Goal: Task Accomplishment & Management: Manage account settings

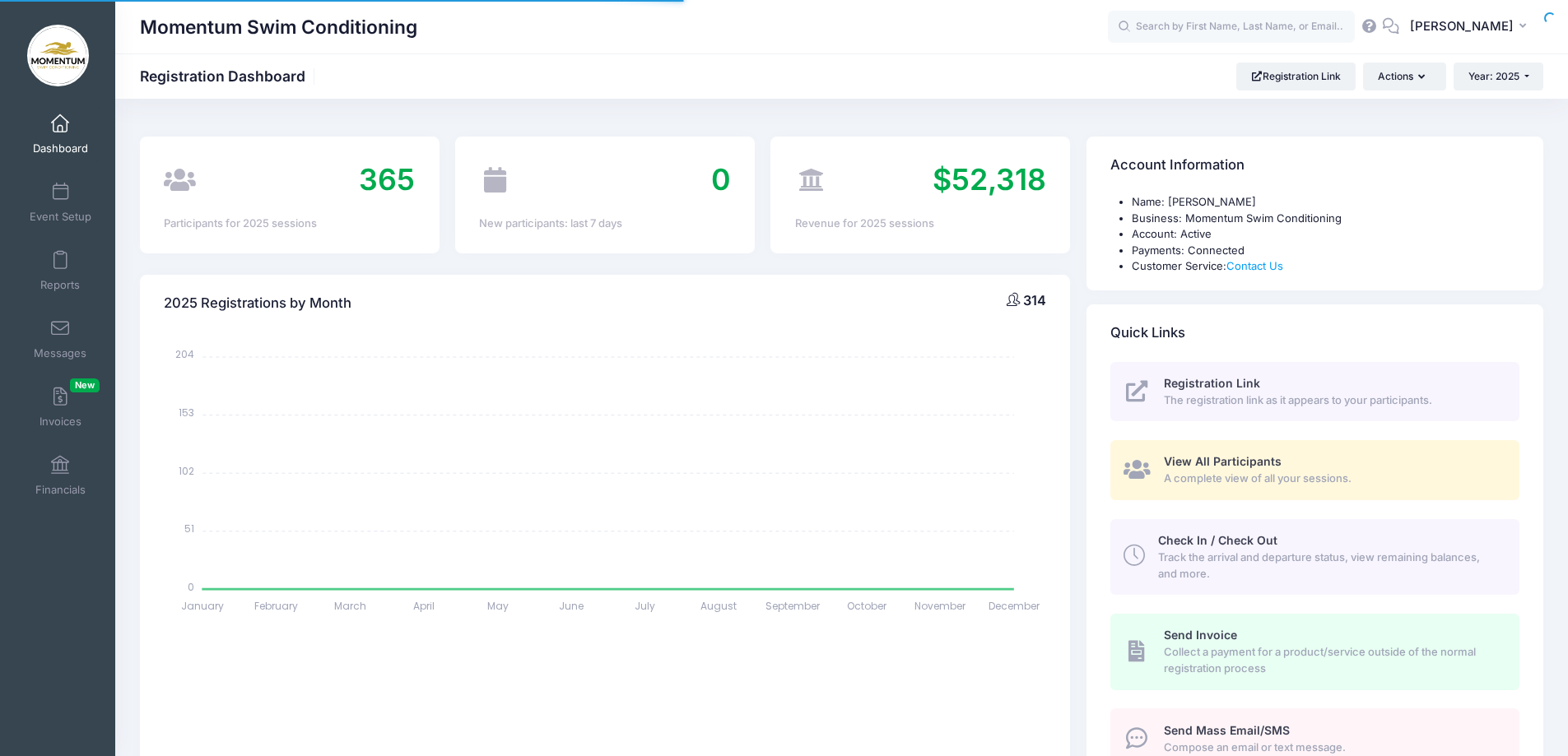
select select
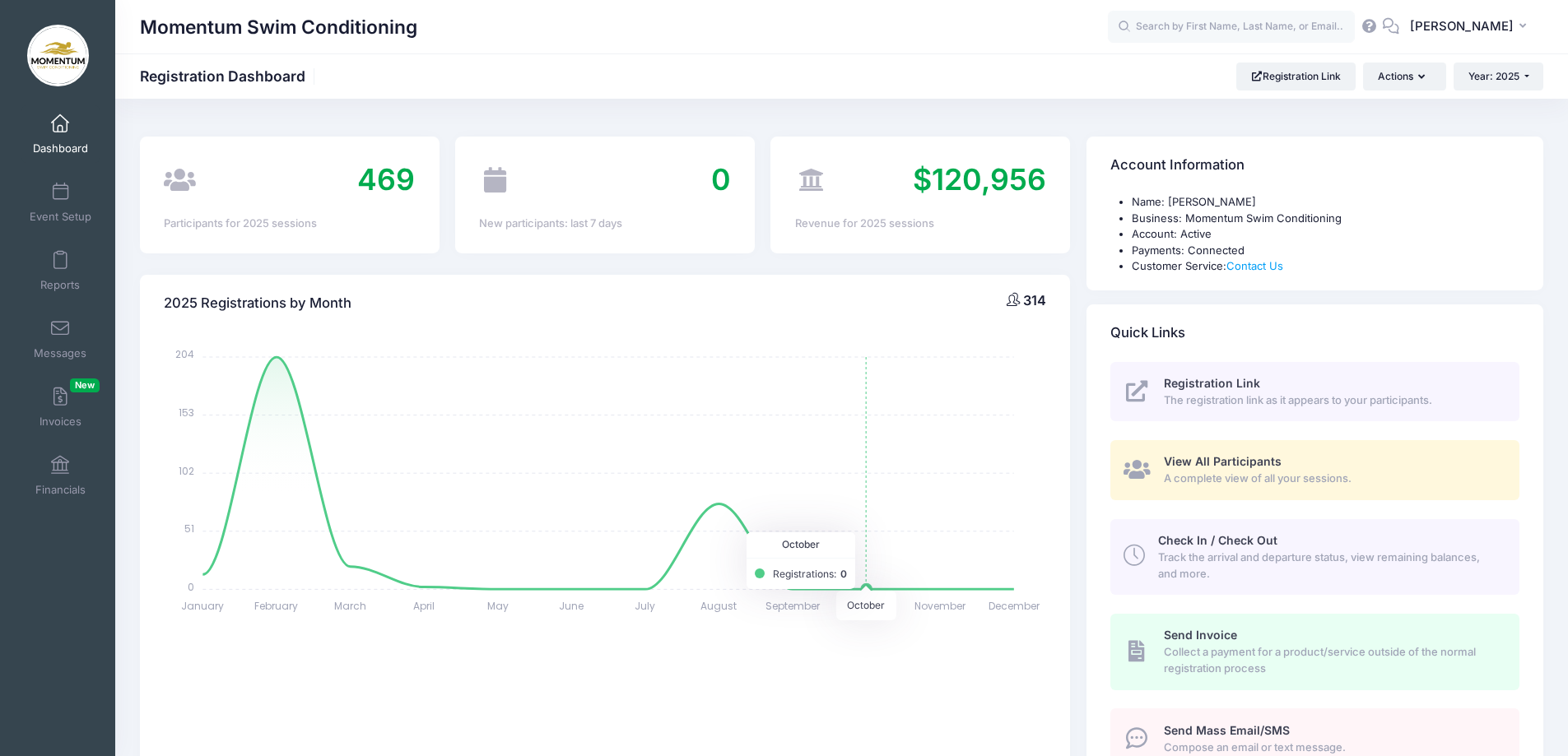
scroll to position [329, 0]
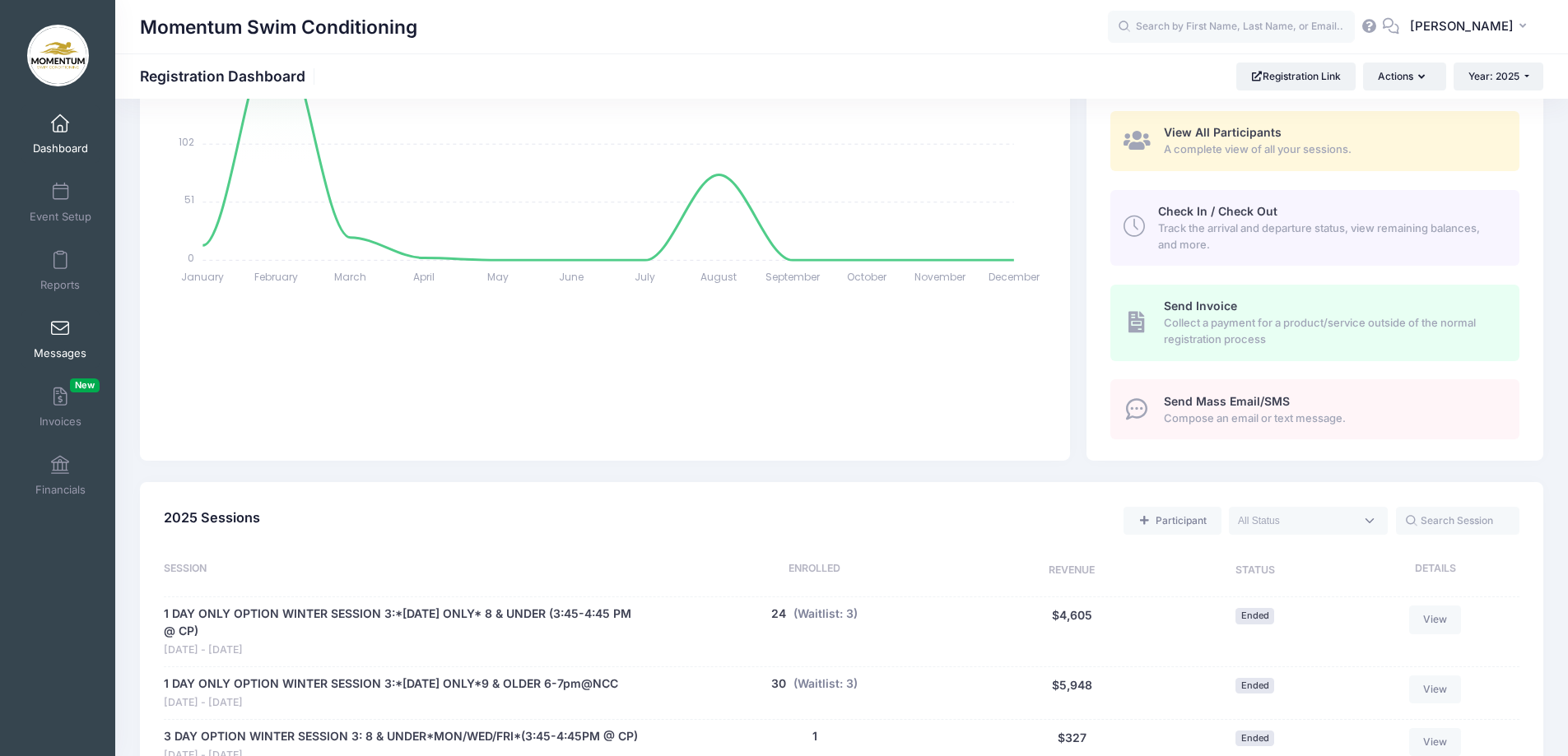
click at [56, 338] on link "Messages" at bounding box center [61, 339] width 78 height 58
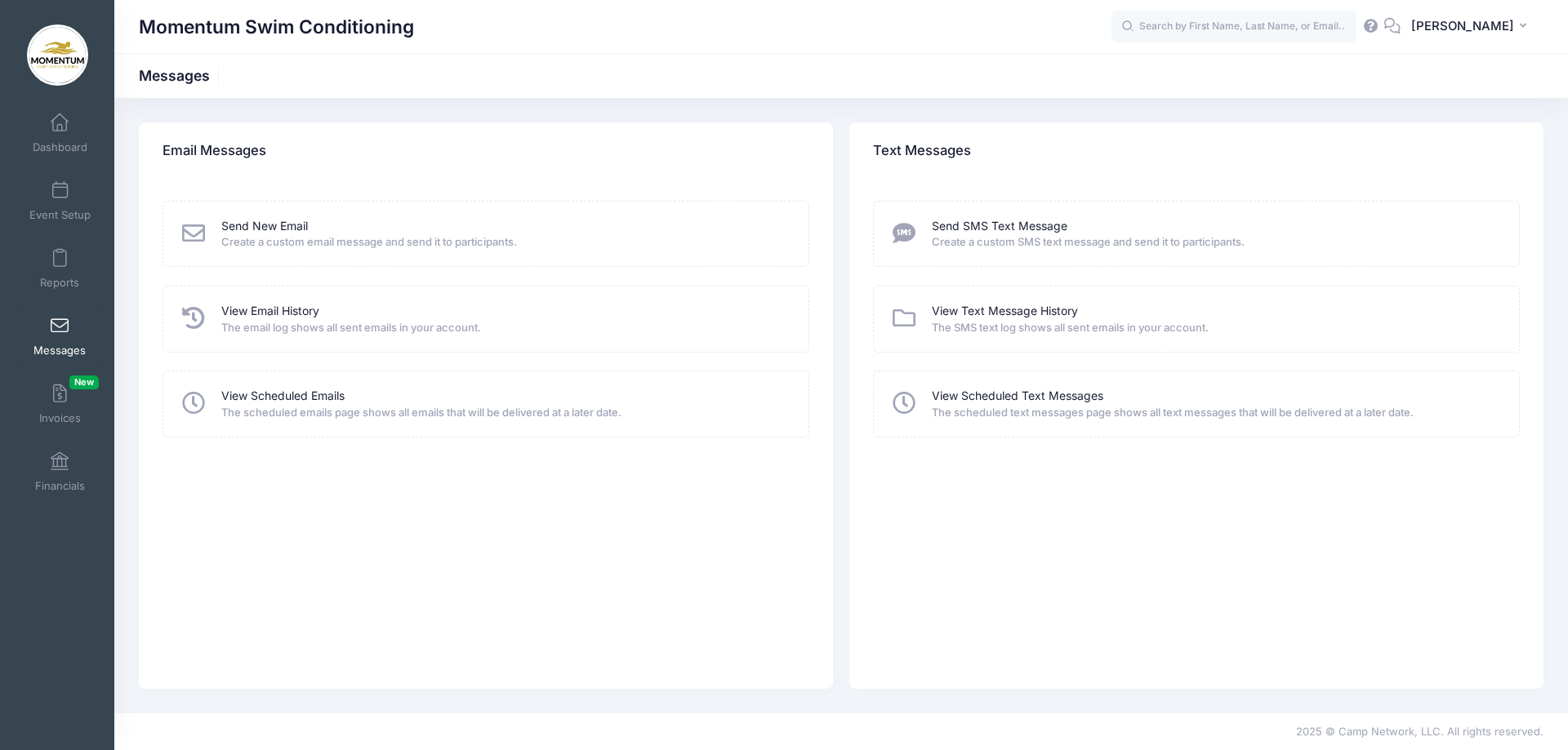
click at [246, 322] on span "The email log shows all sent emails in your account." at bounding box center [504, 328] width 566 height 16
click at [188, 317] on icon at bounding box center [194, 318] width 28 height 23
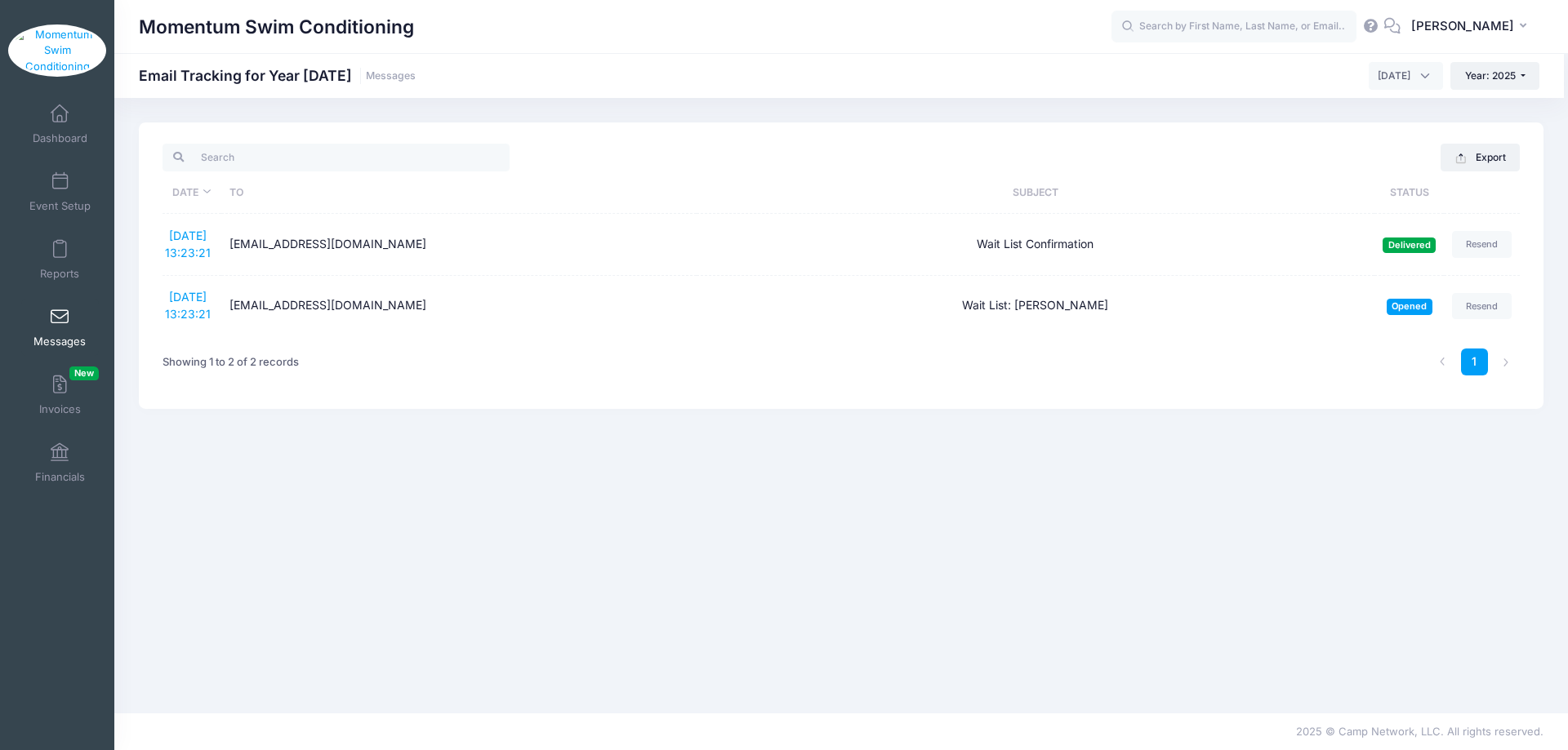
click at [49, 340] on link "Messages" at bounding box center [60, 327] width 78 height 57
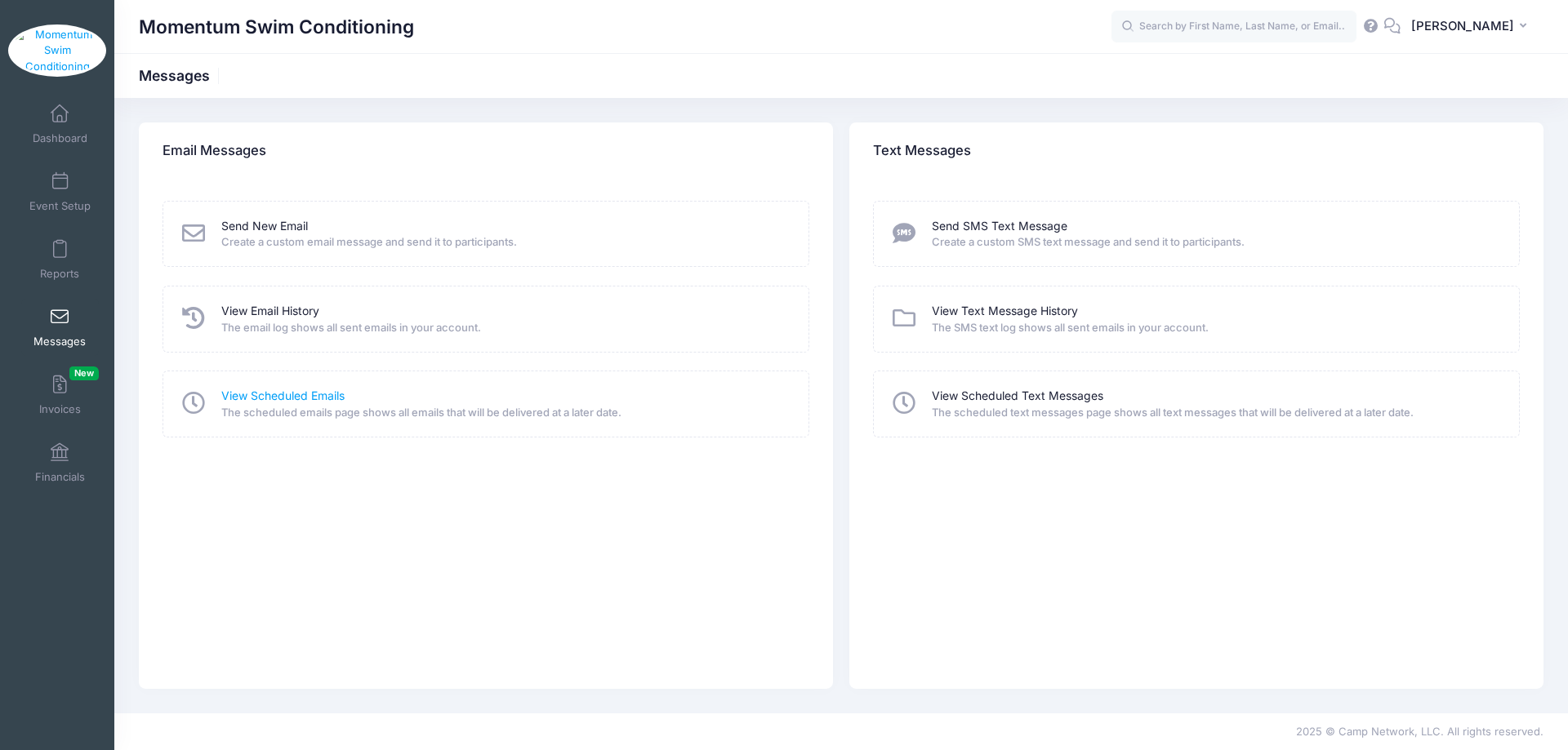
click at [337, 399] on link "View Scheduled Emails" at bounding box center [282, 395] width 123 height 17
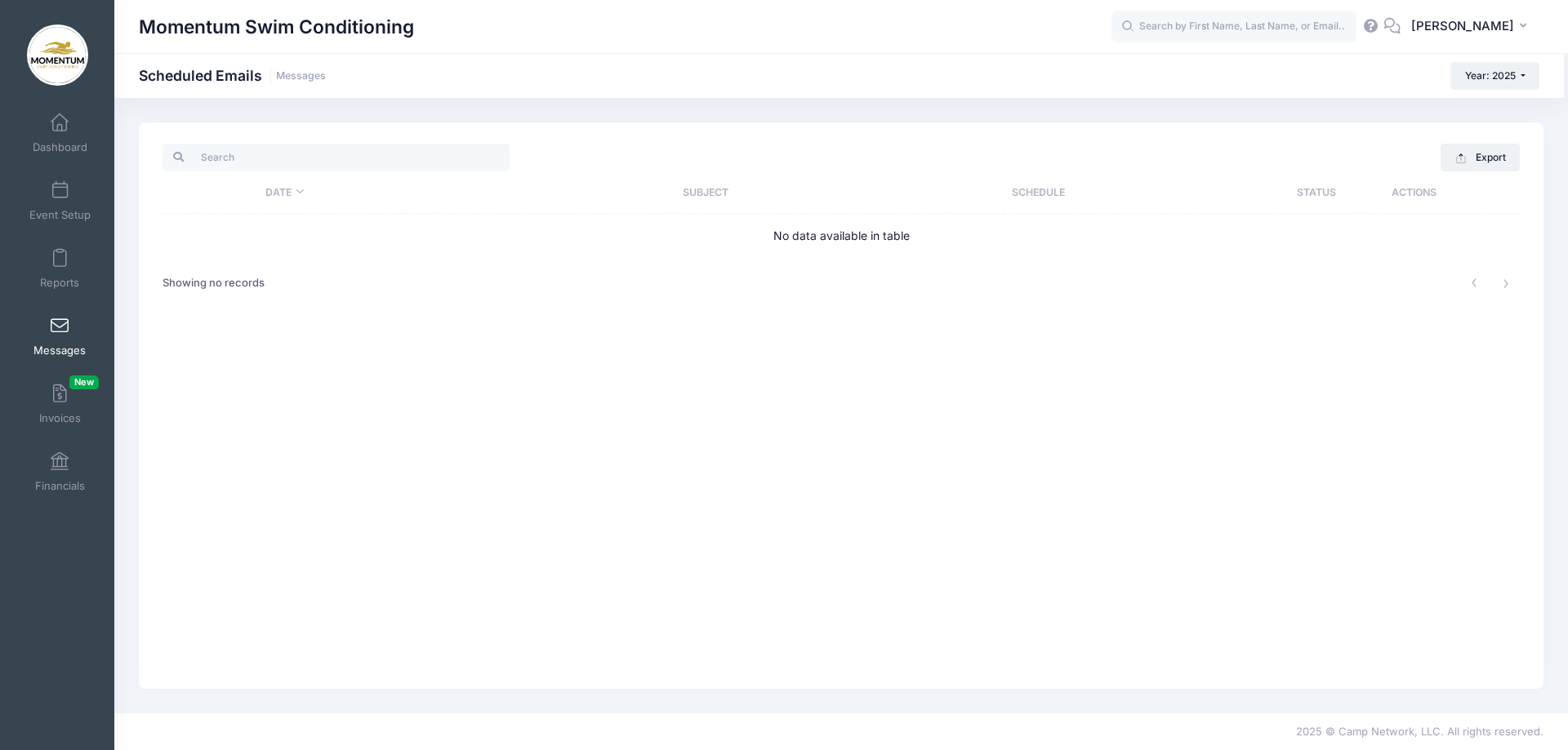
click at [69, 344] on span "Messages" at bounding box center [59, 351] width 52 height 14
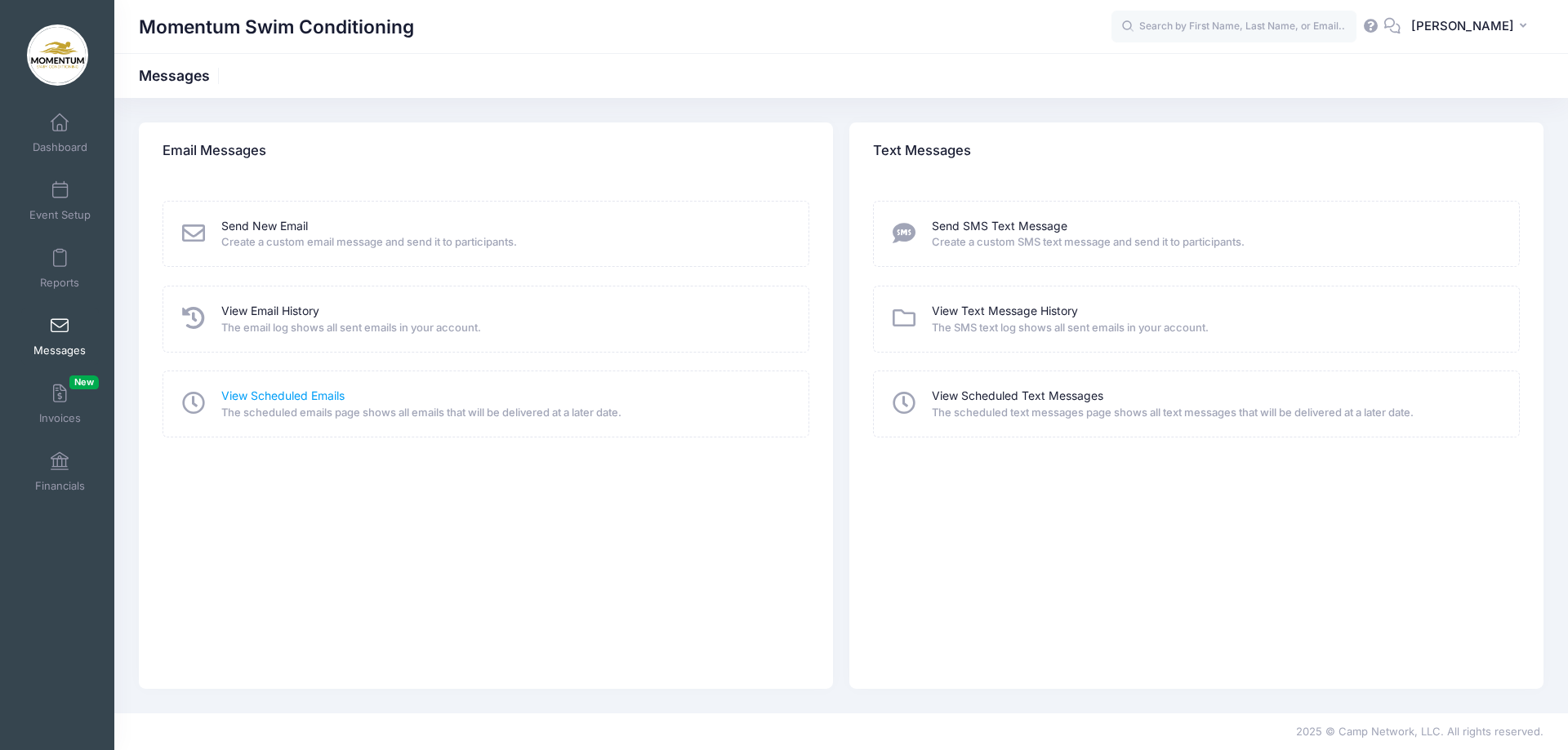
click at [242, 396] on link "View Scheduled Emails" at bounding box center [282, 395] width 123 height 17
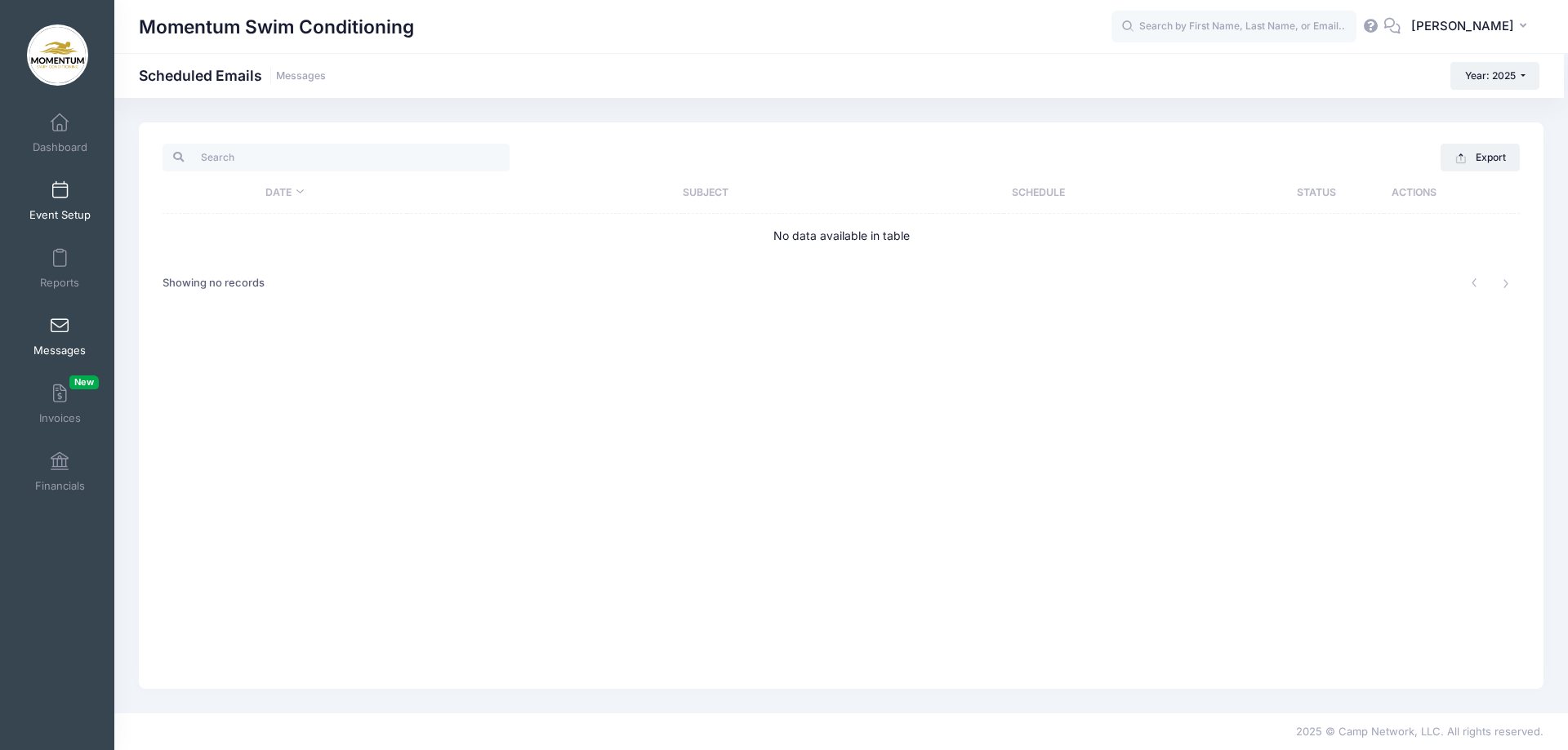
click at [58, 210] on span "Event Setup" at bounding box center [59, 215] width 61 height 14
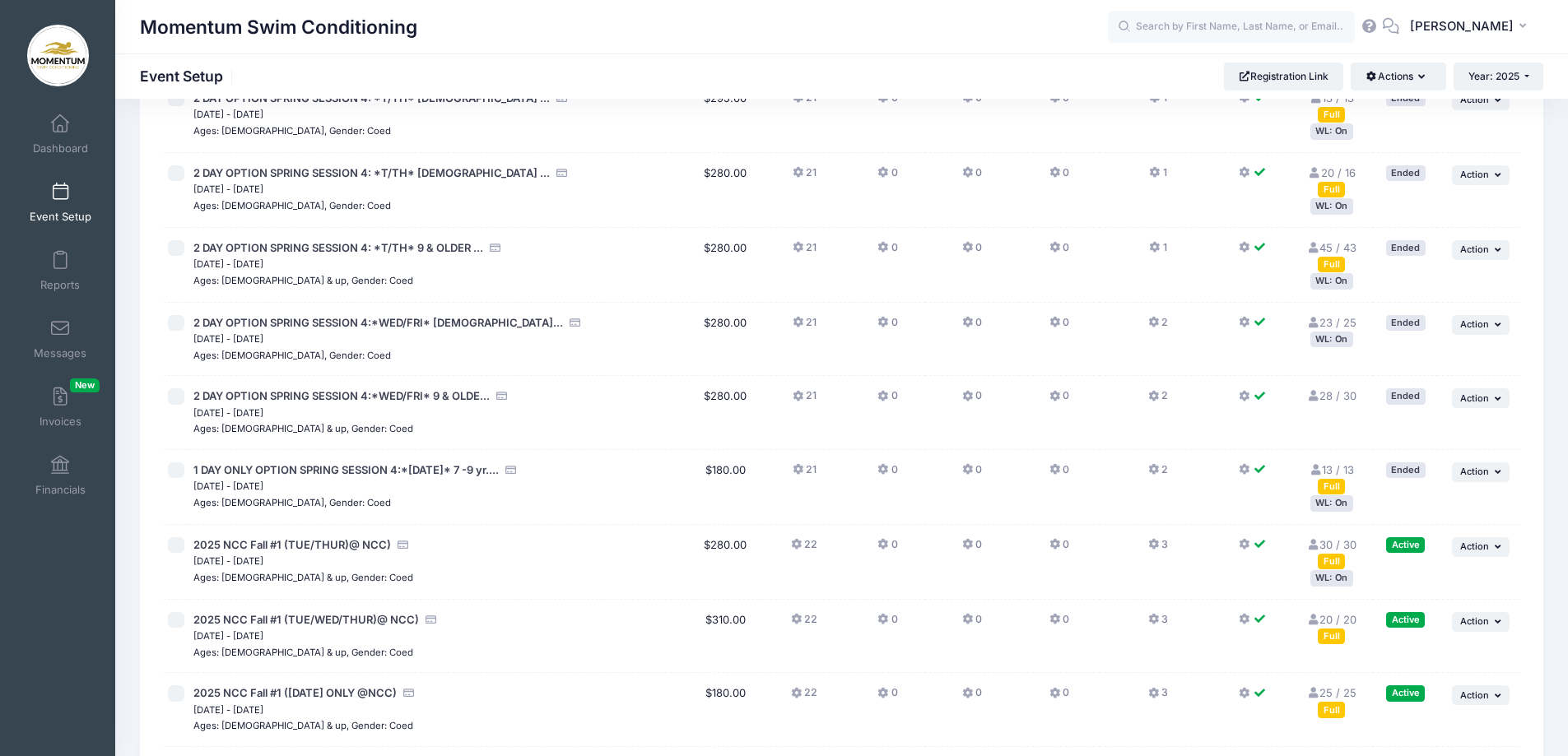
scroll to position [987, 0]
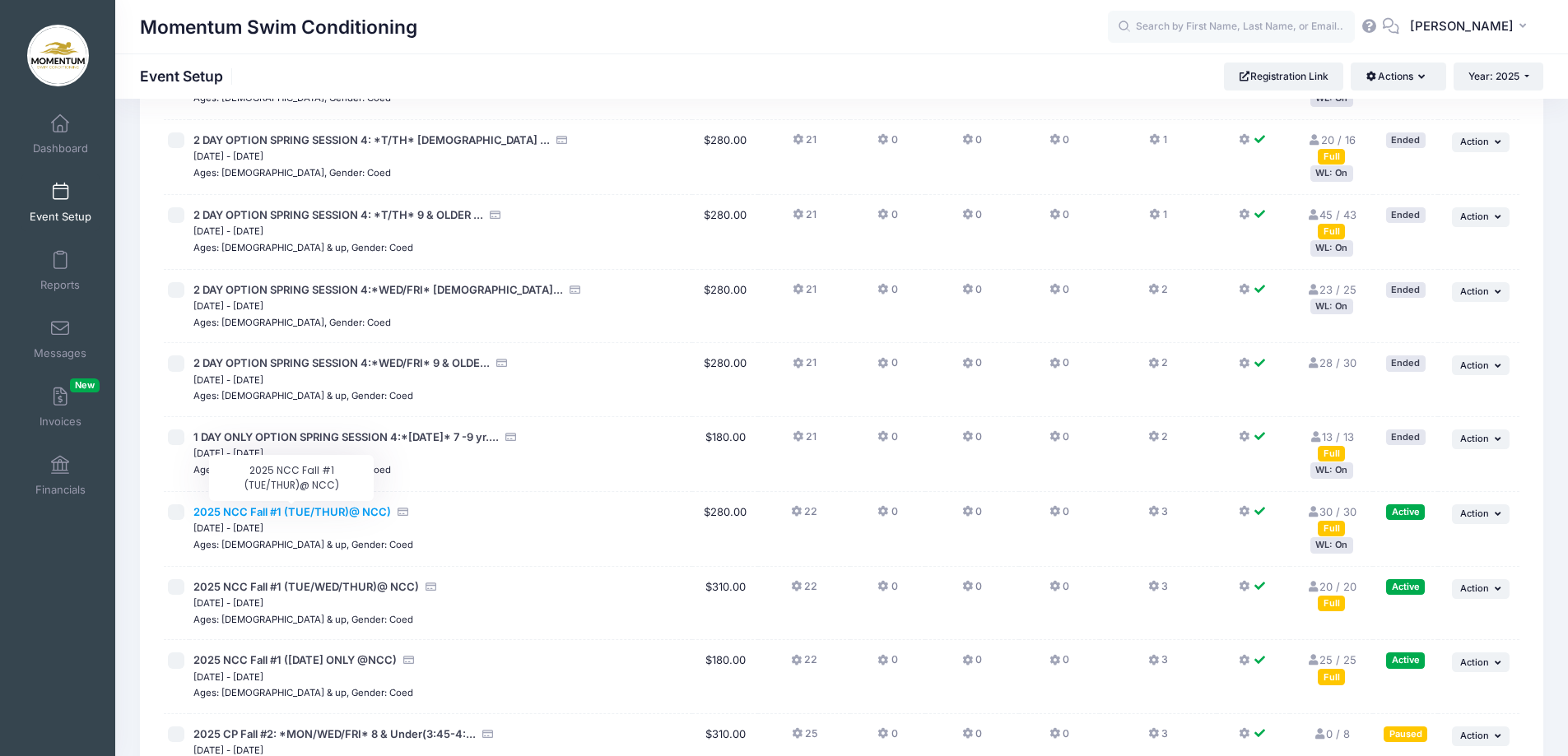
click at [352, 513] on span "2025 NCC Fall #1 (TUE/THUR)@ NCC)" at bounding box center [292, 512] width 197 height 13
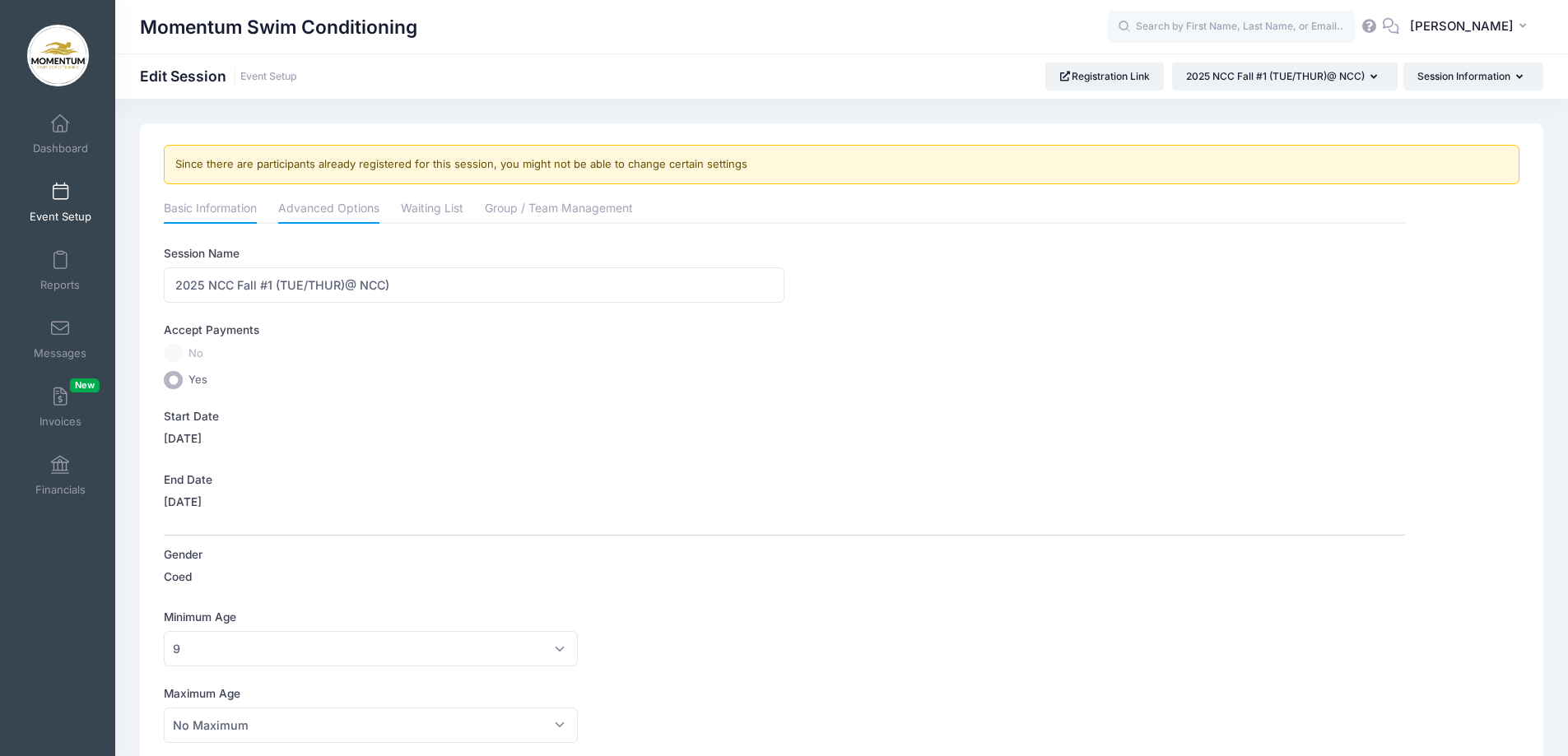
click at [358, 209] on link "Advanced Options" at bounding box center [329, 210] width 102 height 29
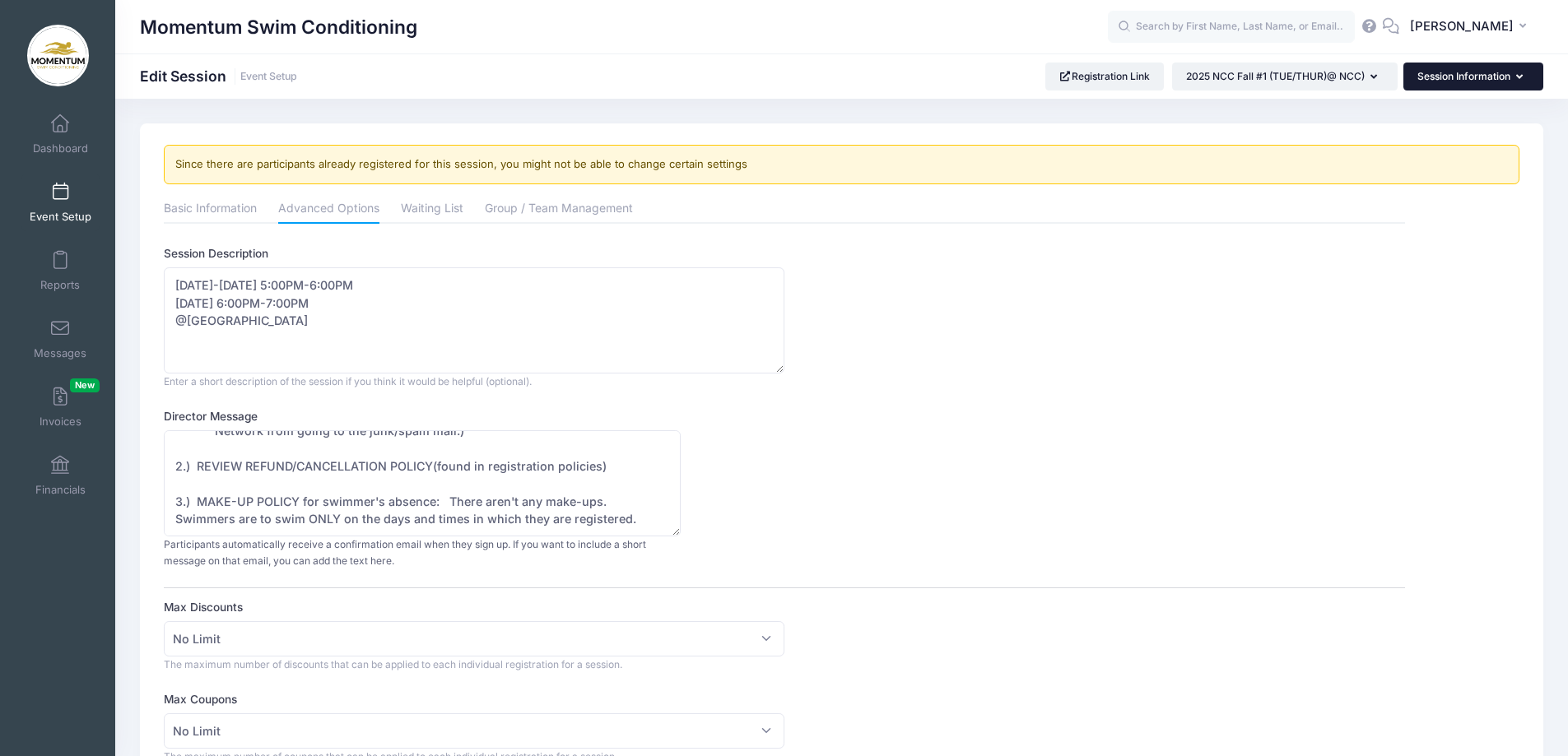
click at [1520, 78] on icon "button" at bounding box center [1523, 78] width 13 height 0
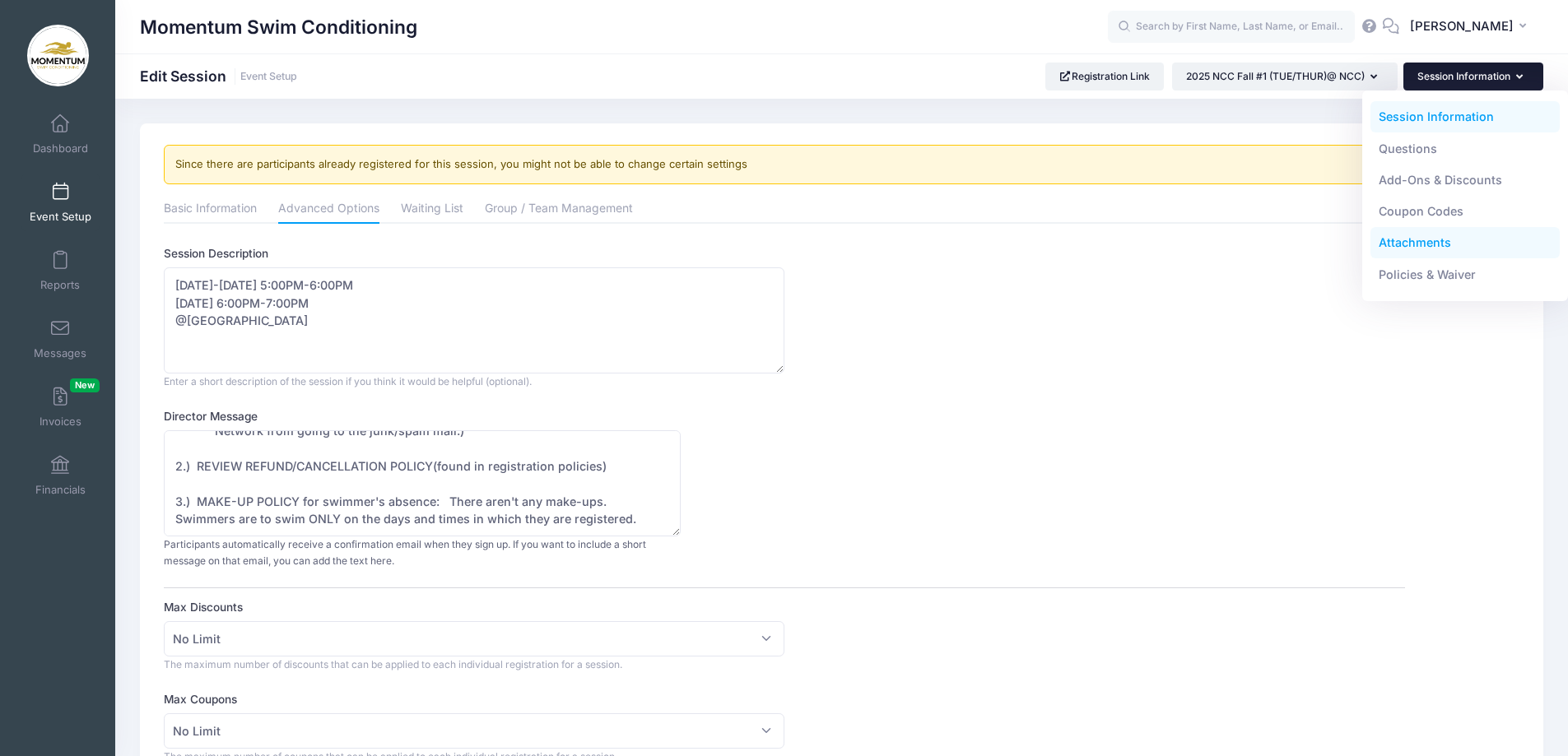
click at [1436, 242] on link "Attachments" at bounding box center [1465, 242] width 190 height 31
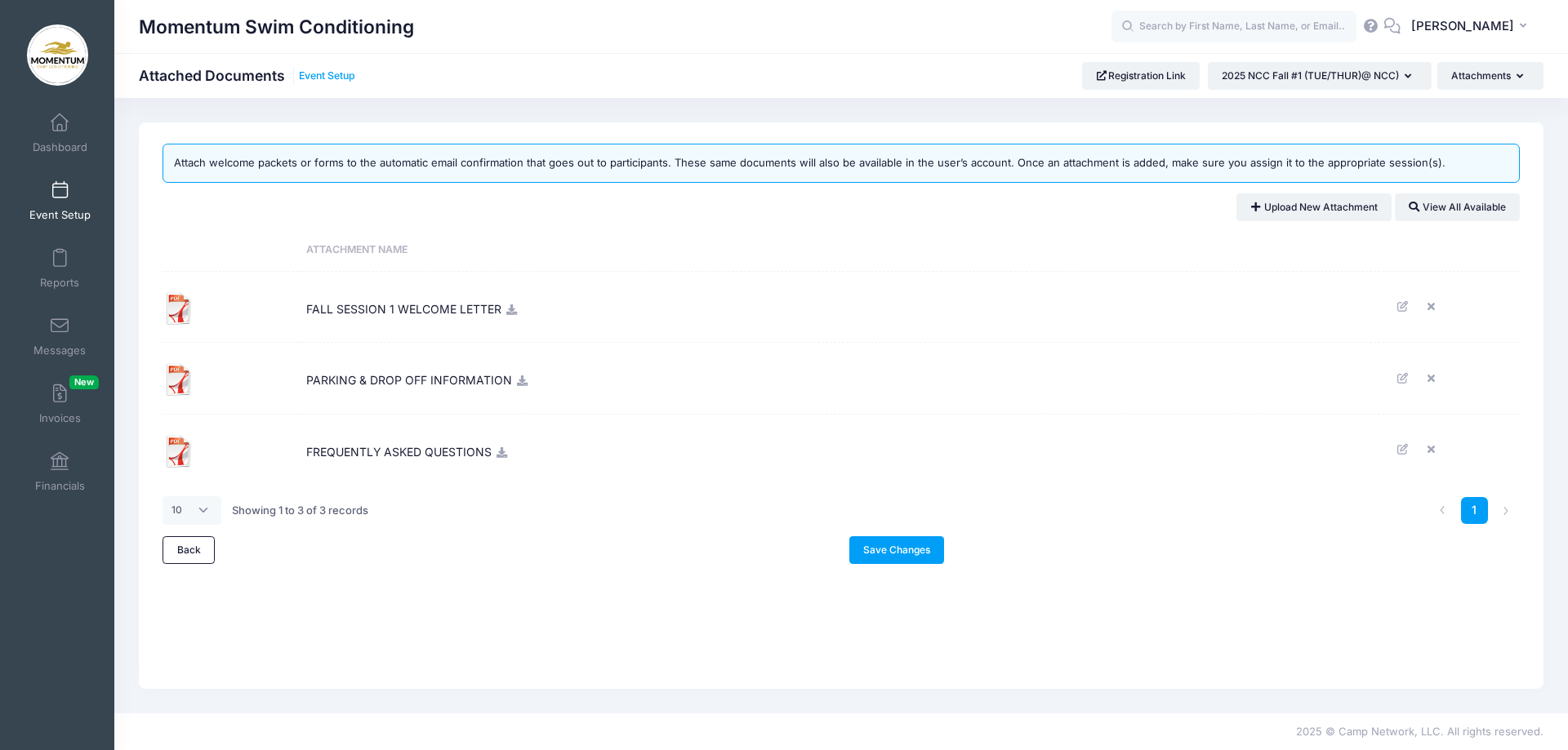
click at [319, 78] on link "Event Setup" at bounding box center [327, 76] width 57 height 12
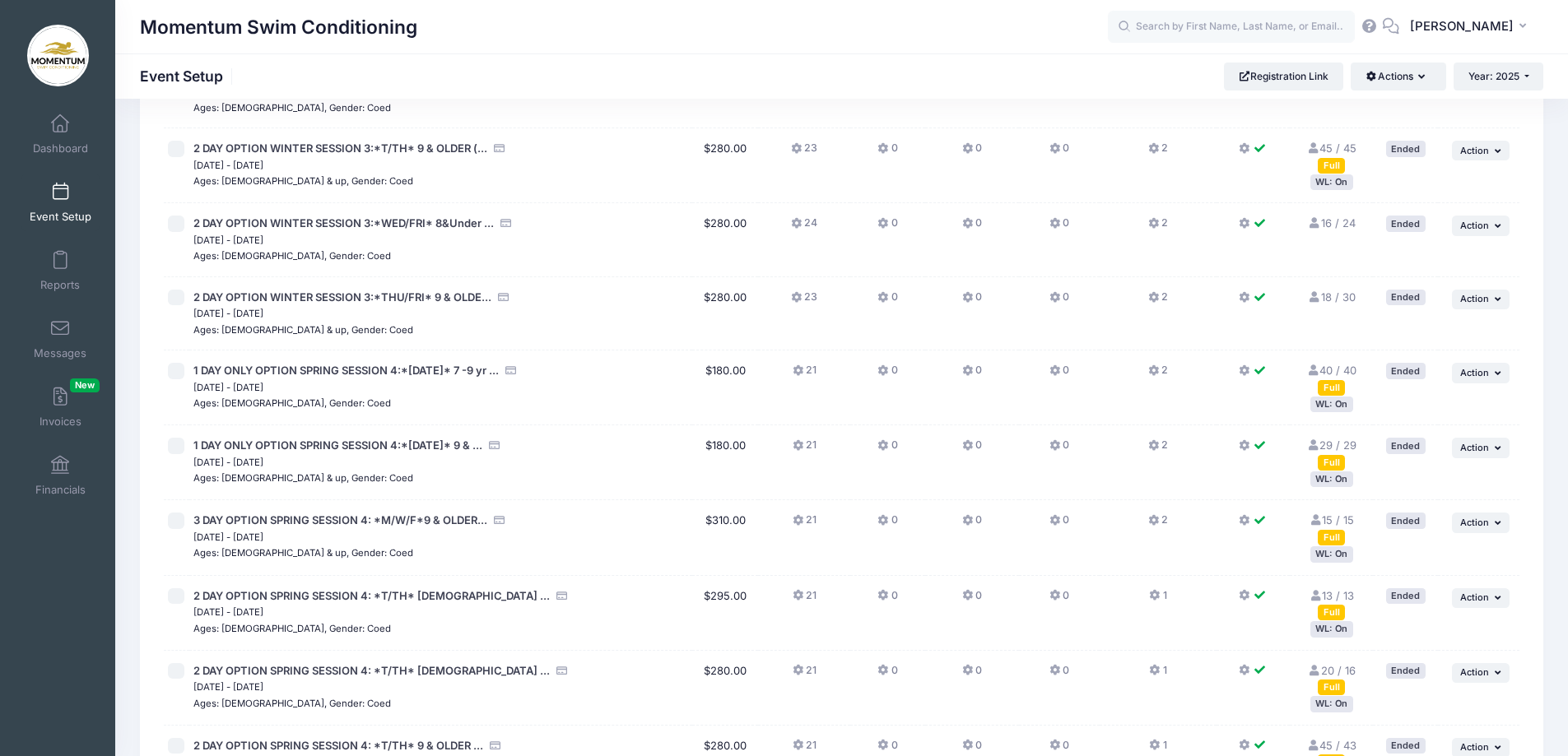
scroll to position [658, 0]
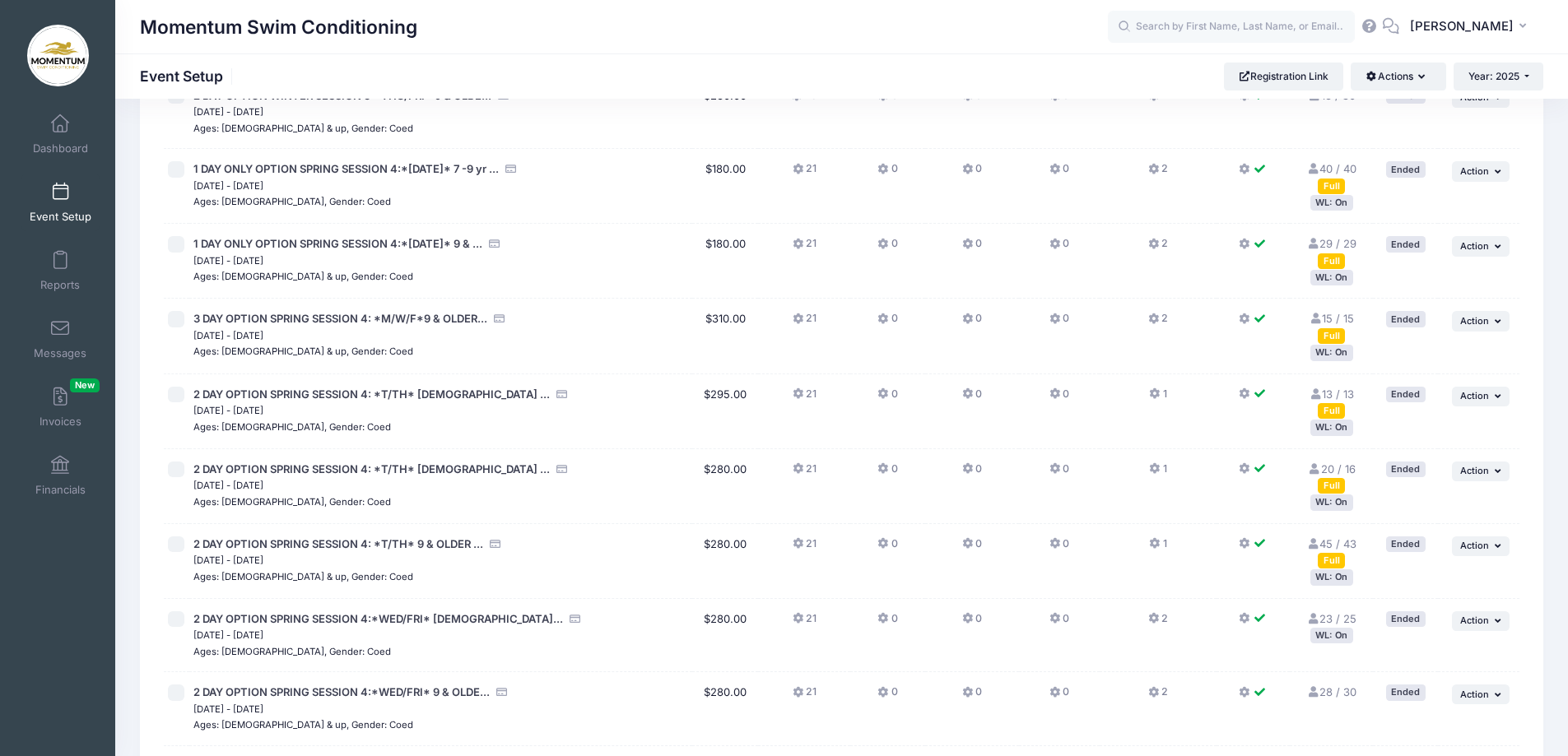
click at [36, 194] on link "Event Setup" at bounding box center [61, 202] width 78 height 58
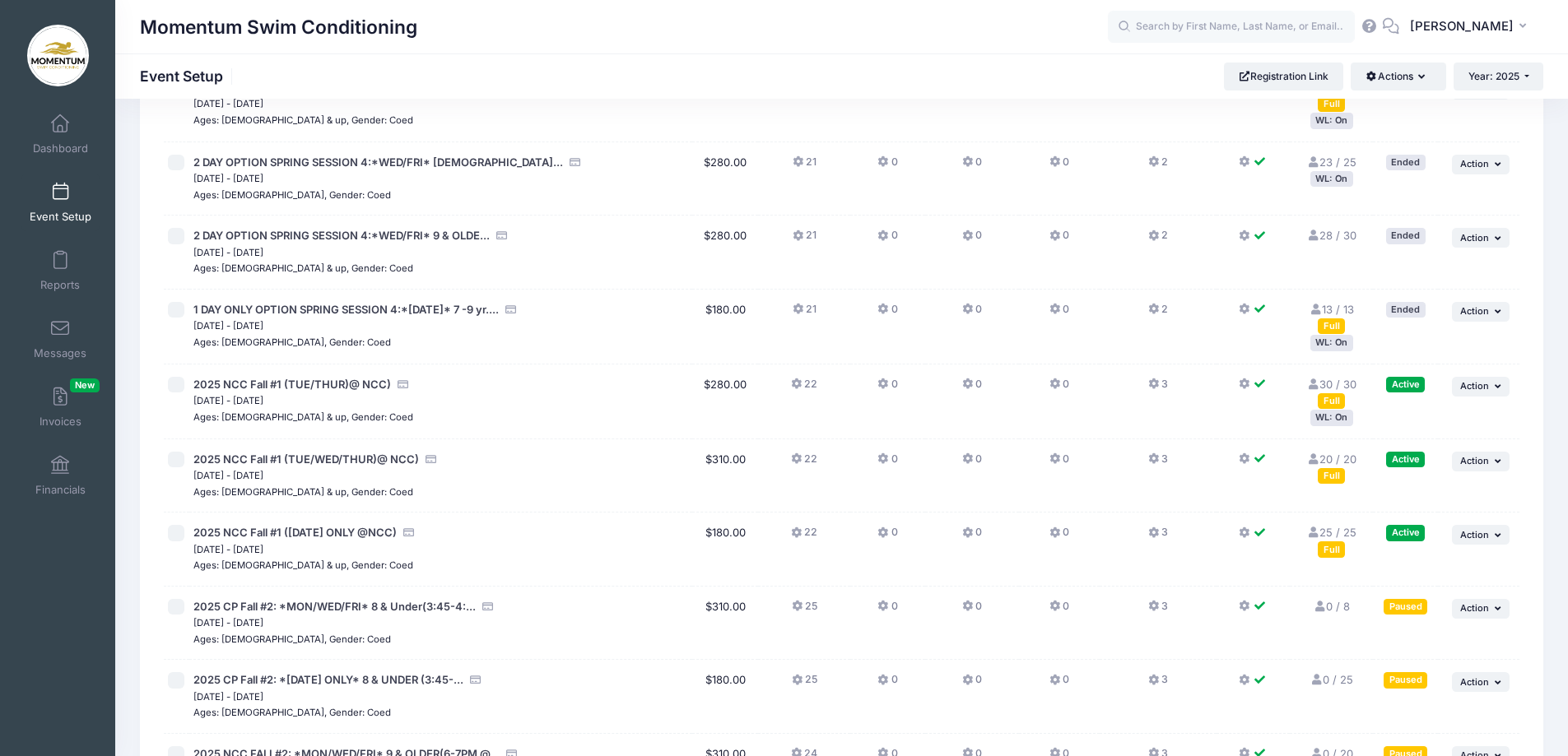
scroll to position [1152, 0]
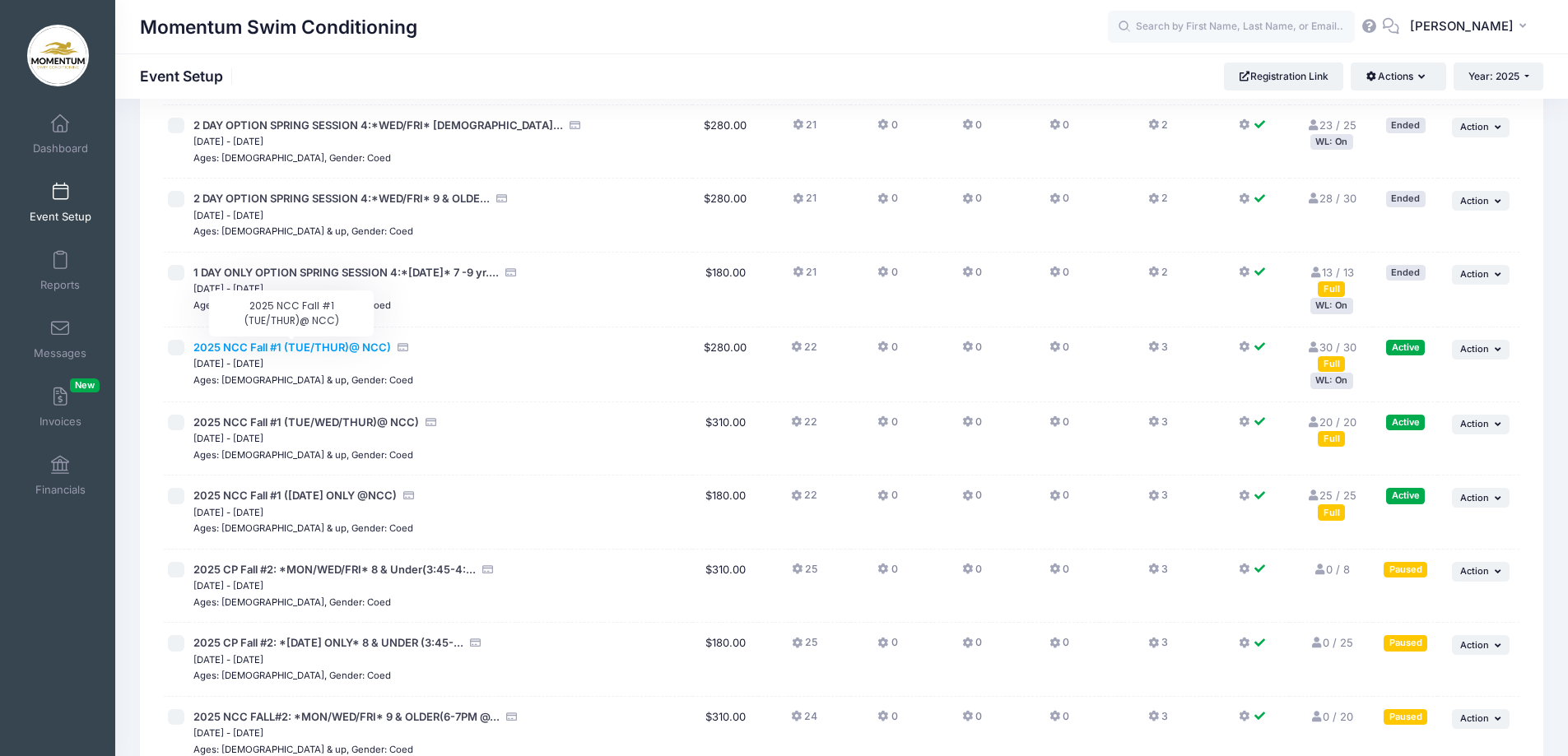
click at [263, 344] on span "2025 NCC Fall #1 (TUE/THUR)@ NCC)" at bounding box center [292, 347] width 197 height 13
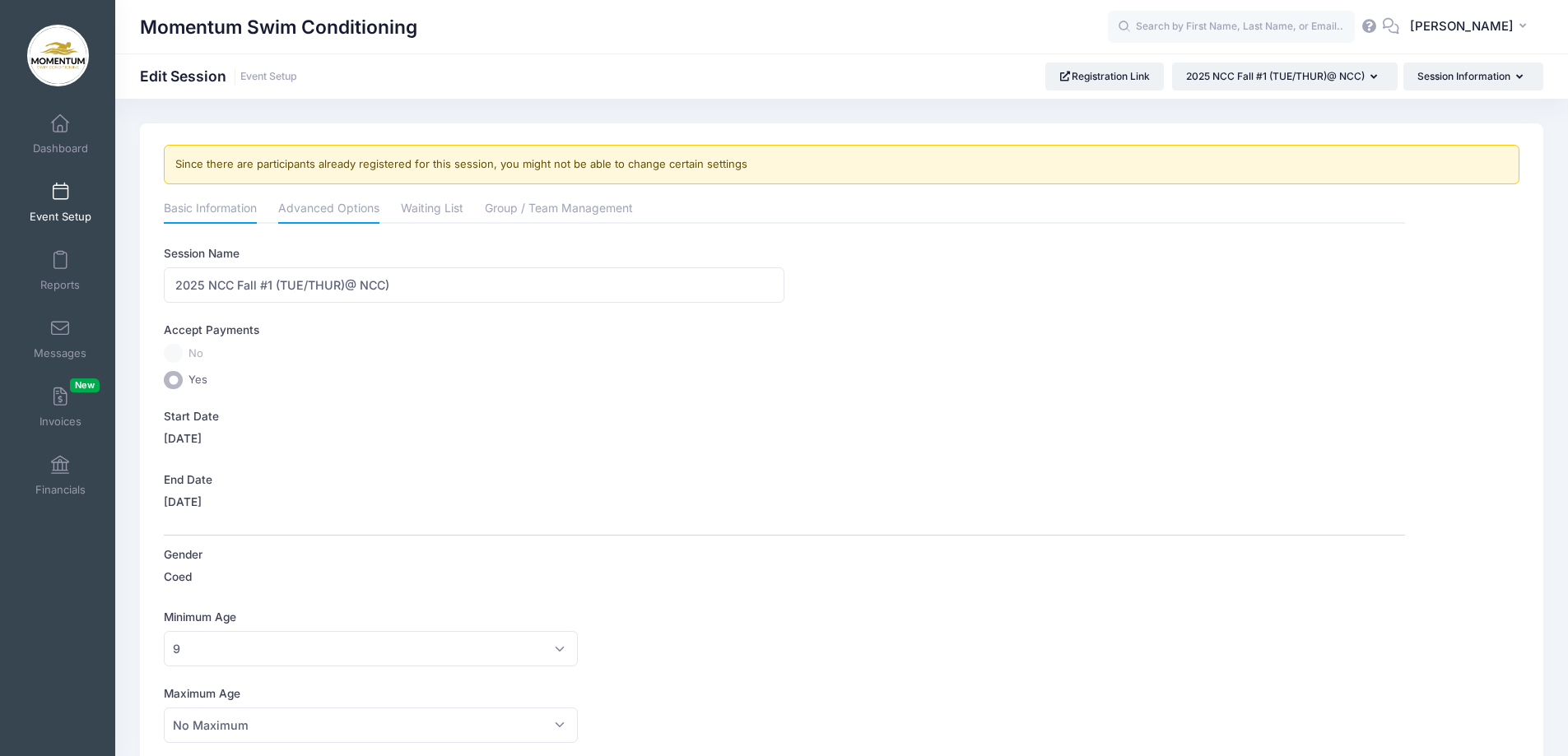
click at [331, 216] on link "Advanced Options" at bounding box center [329, 210] width 102 height 29
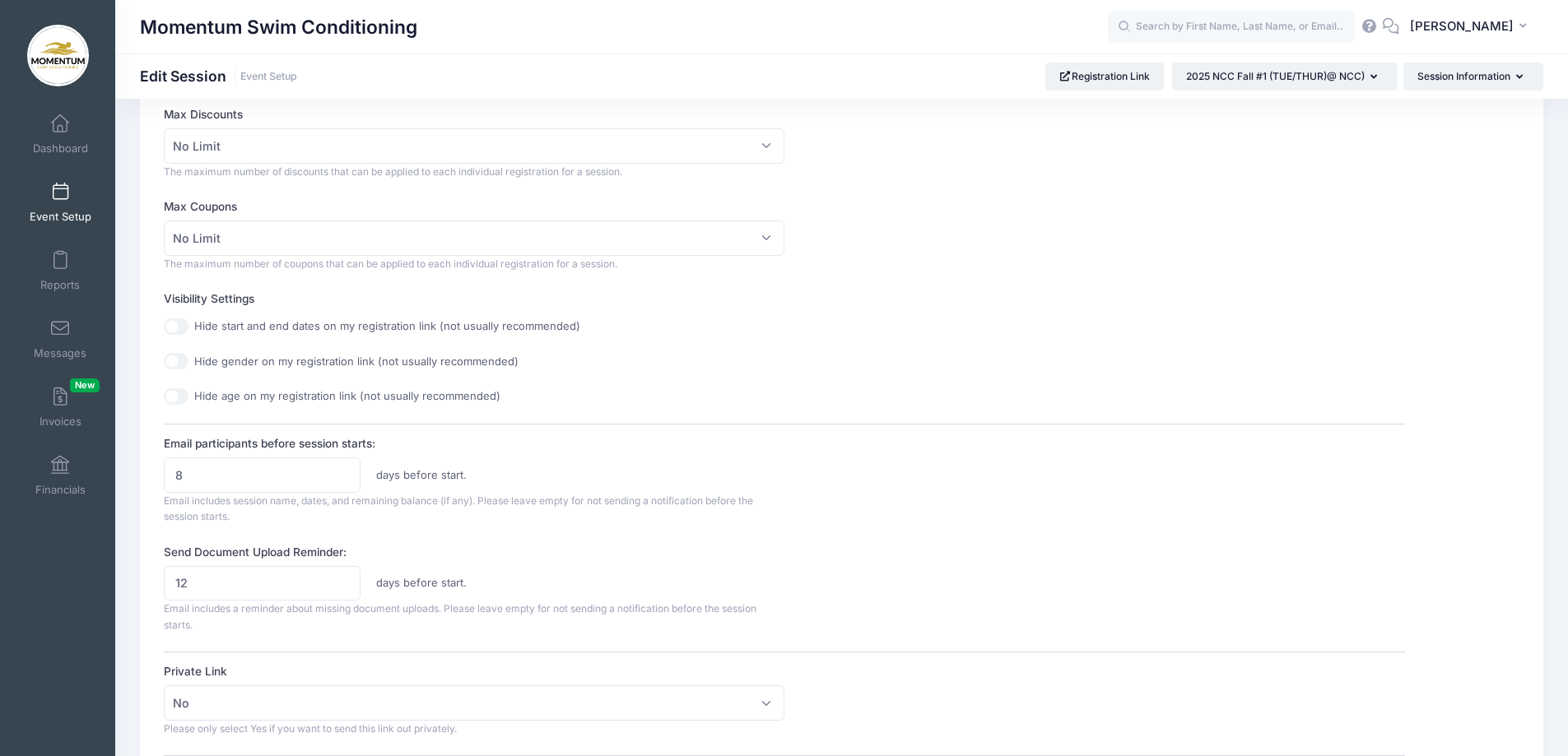
scroll to position [494, 0]
drag, startPoint x: 218, startPoint y: 474, endPoint x: 151, endPoint y: 470, distance: 67.1
click at [151, 470] on div "Please update the information for this particular session. Since there are part…" at bounding box center [841, 448] width 1403 height 1635
drag, startPoint x: 210, startPoint y: 587, endPoint x: 154, endPoint y: 564, distance: 60.5
click at [154, 574] on div "Please update the information for this particular session. Since there are part…" at bounding box center [841, 448] width 1403 height 1635
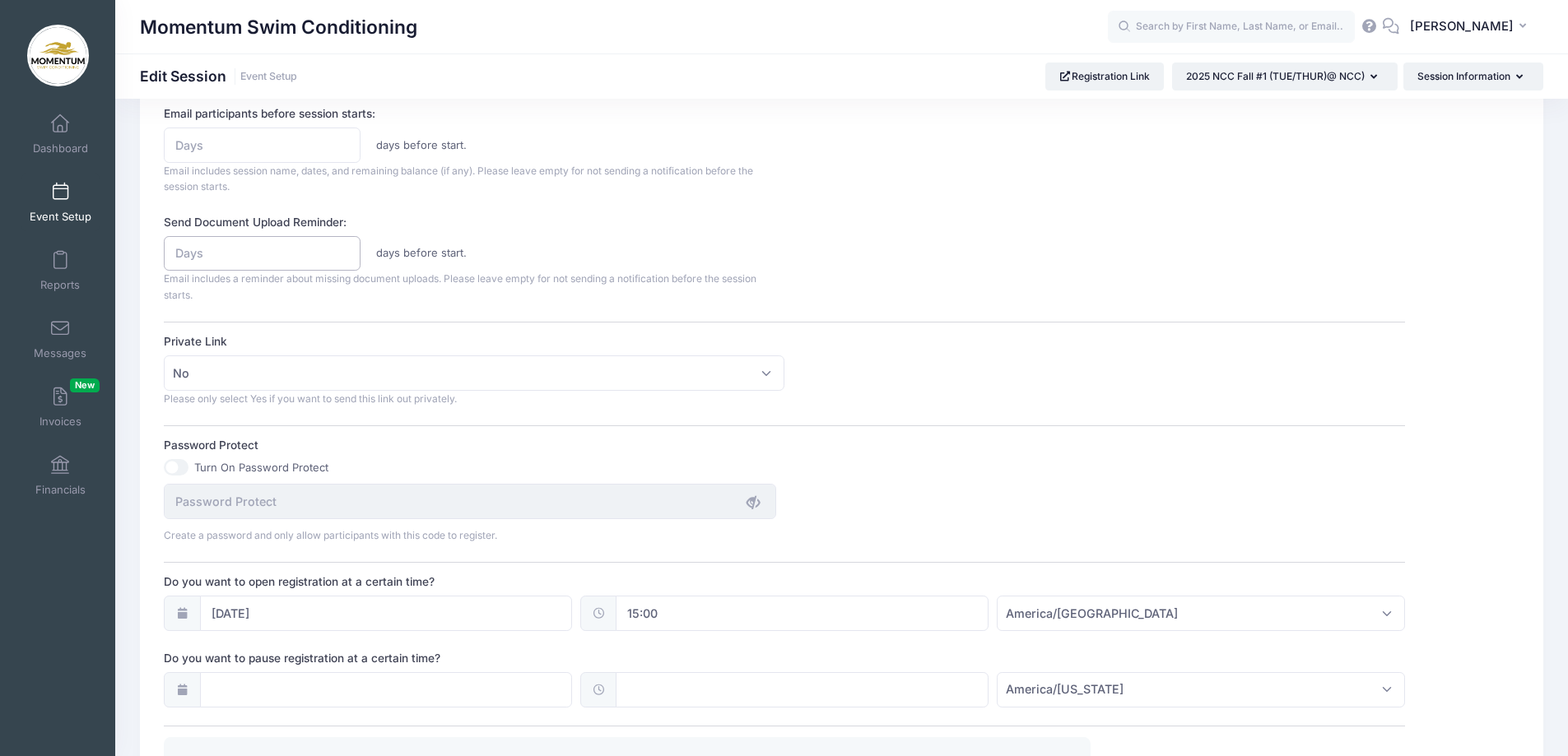
scroll to position [1064, 0]
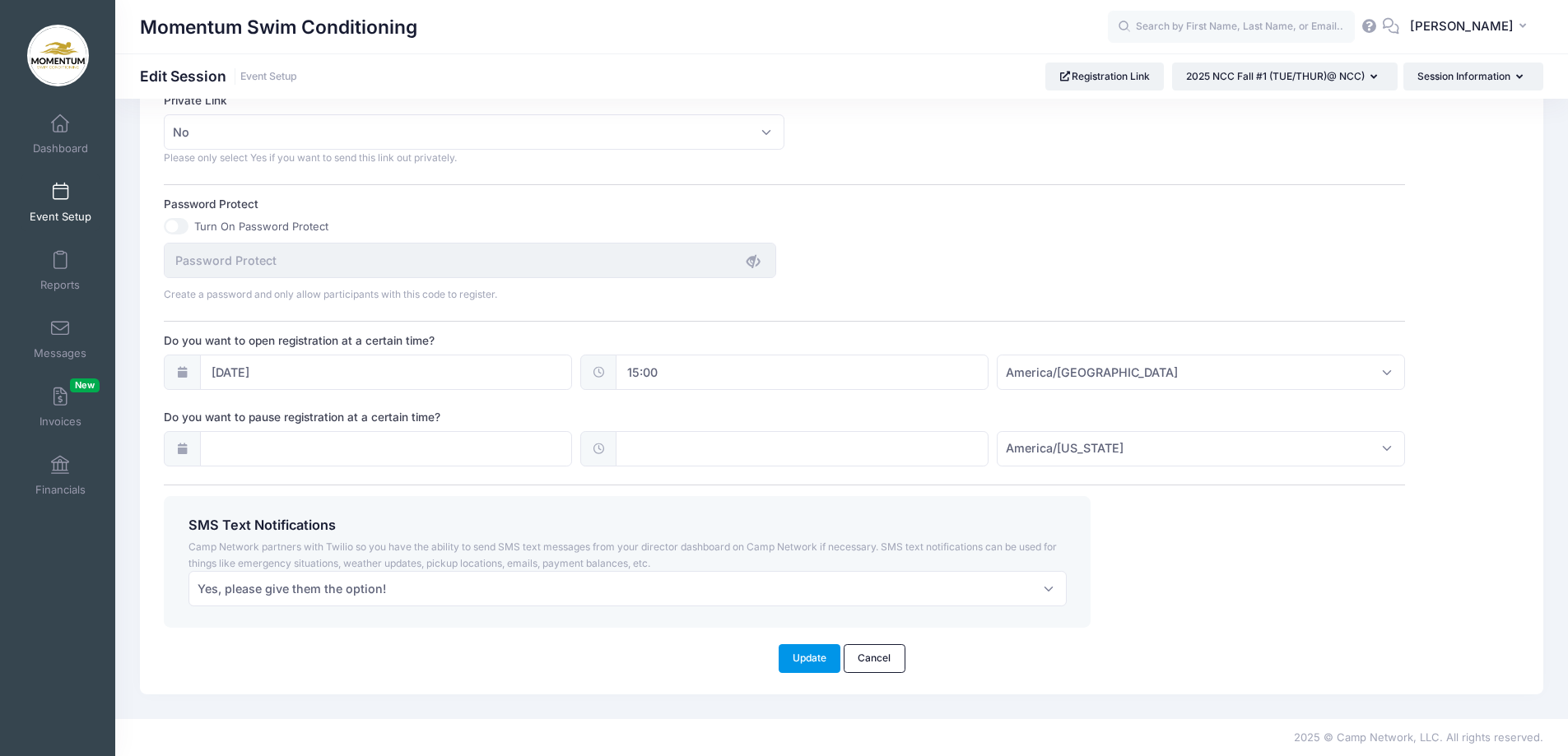
click at [810, 664] on button "Update" at bounding box center [810, 658] width 62 height 28
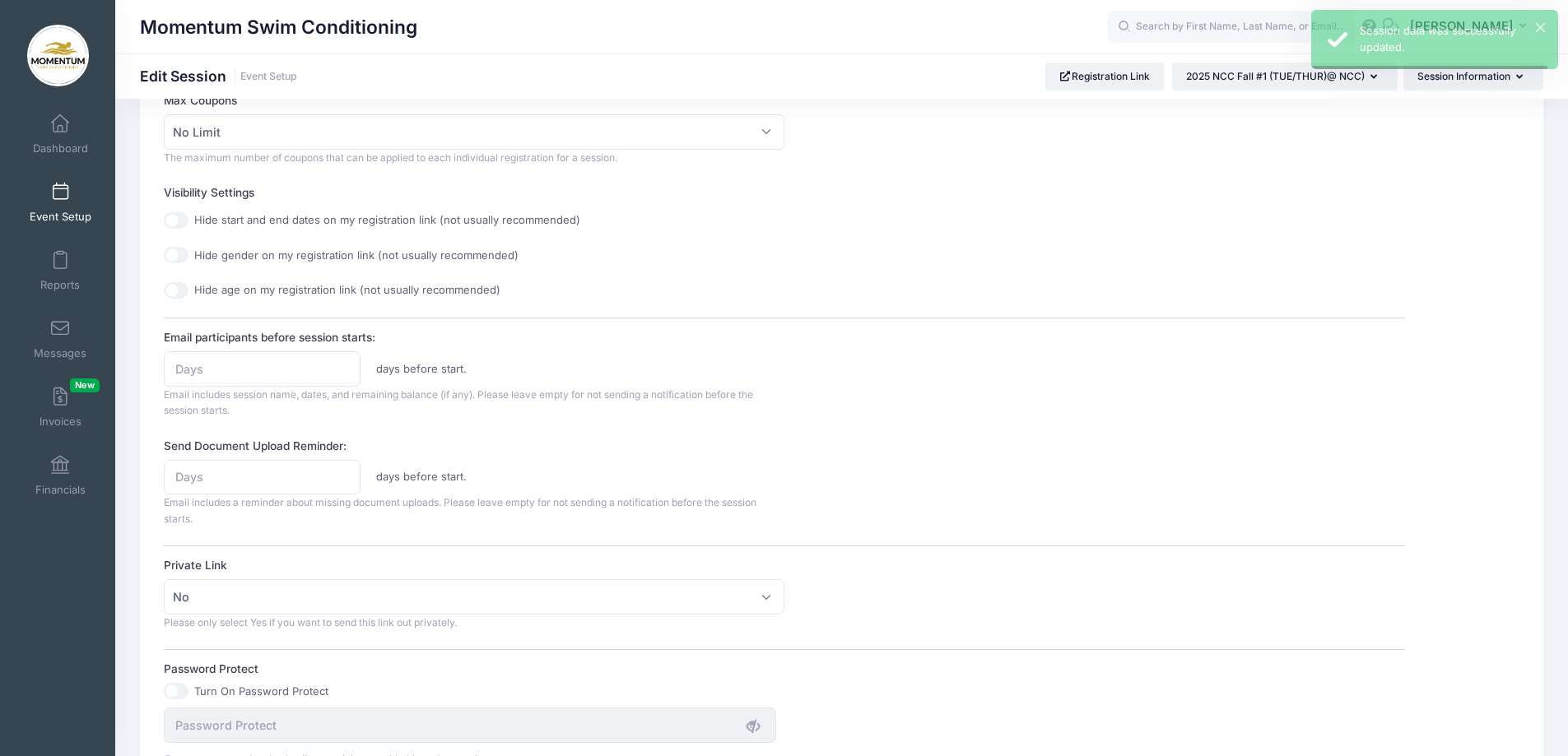
scroll to position [0, 0]
